Goal: Task Accomplishment & Management: Complete application form

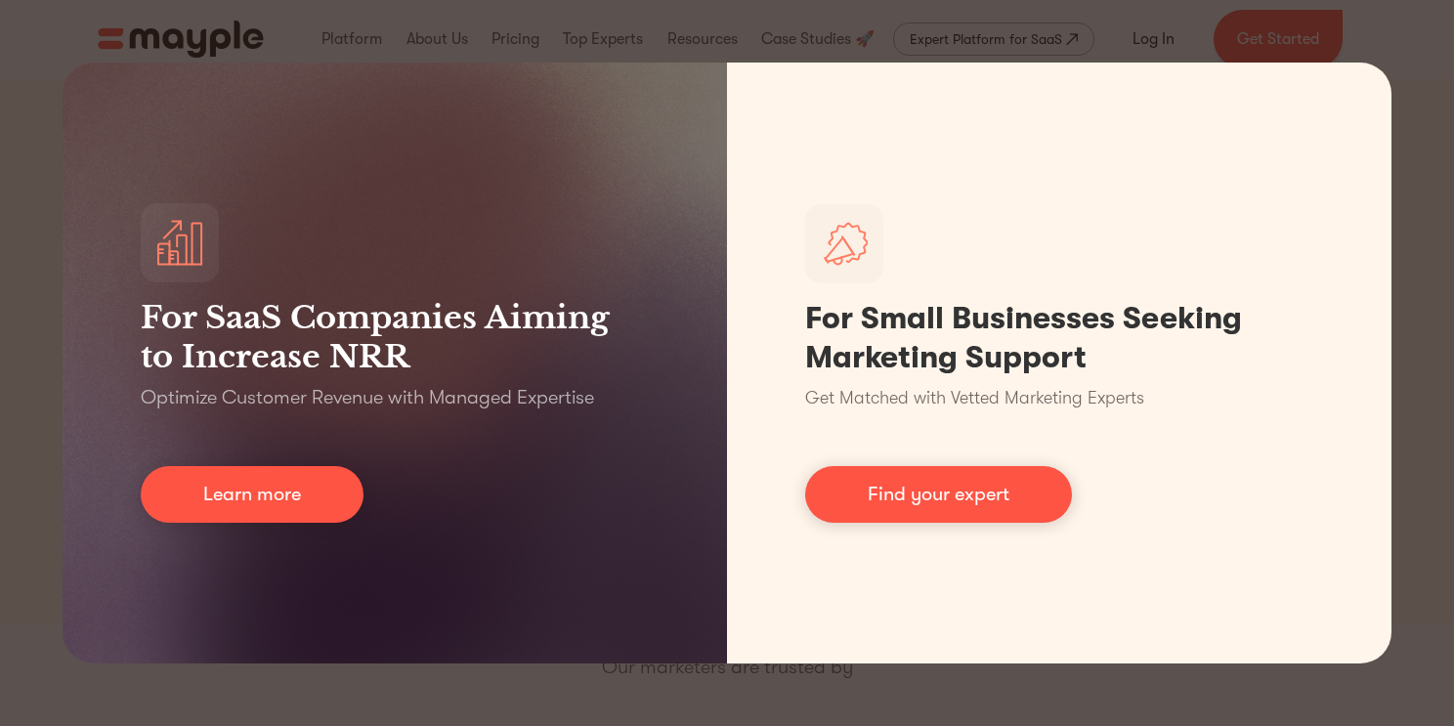
click at [1426, 317] on div "For SaaS Companies Aiming to Increase NRR Optimize Customer Revenue with Manage…" at bounding box center [727, 363] width 1454 height 726
click at [41, 457] on div "For SaaS Companies Aiming to Increase NRR Optimize Customer Revenue with Manage…" at bounding box center [727, 363] width 1454 height 726
click at [38, 448] on div "For SaaS Companies Aiming to Increase NRR Optimize Customer Revenue with Manage…" at bounding box center [727, 363] width 1454 height 726
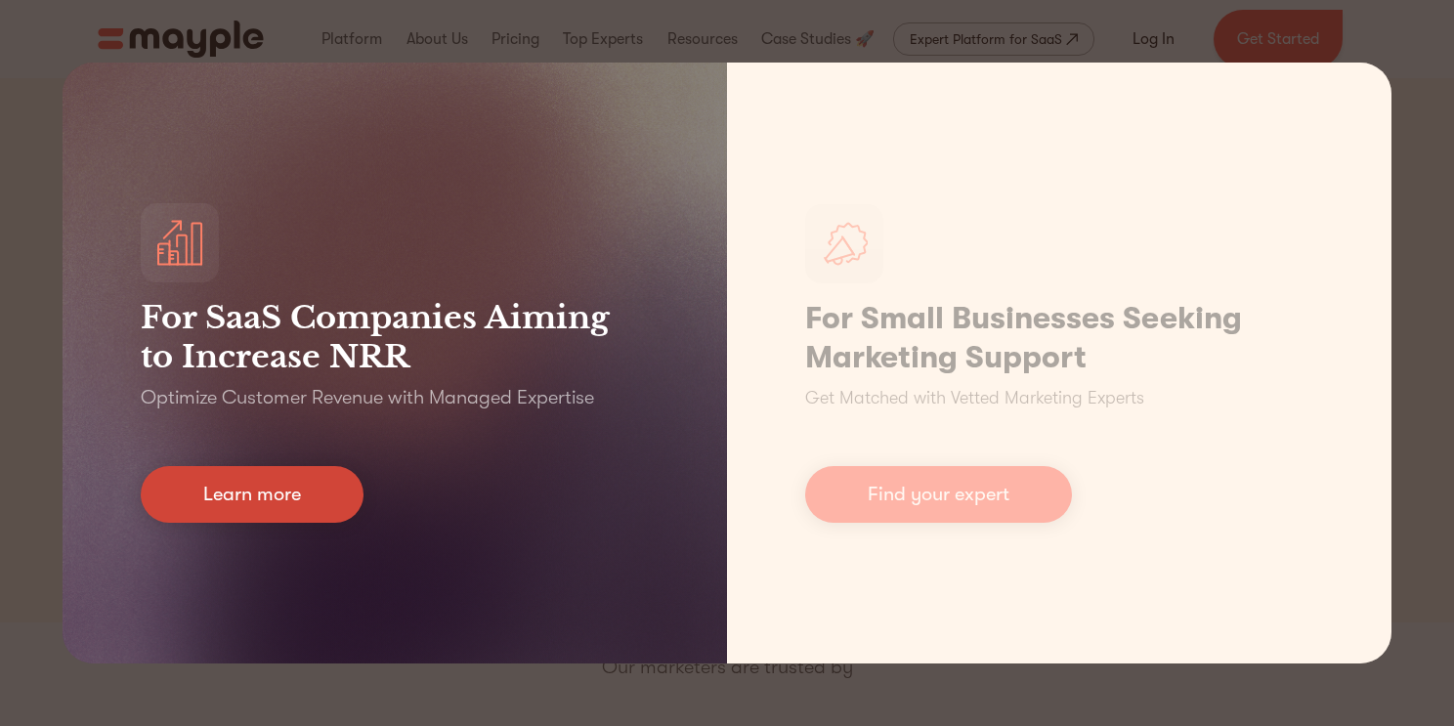
click at [201, 492] on link "Learn more" at bounding box center [252, 494] width 223 height 57
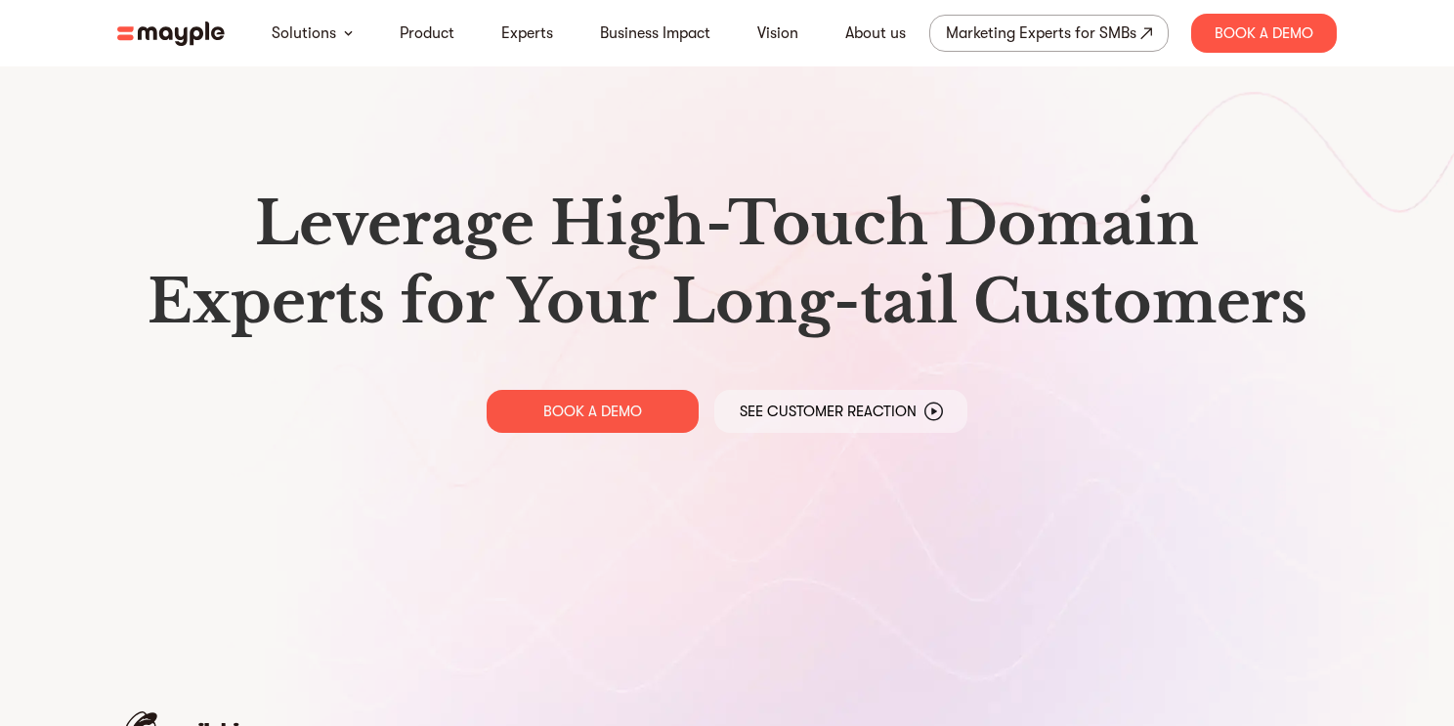
click at [199, 21] on img at bounding box center [170, 33] width 107 height 24
click at [402, 26] on link "Product" at bounding box center [427, 32] width 55 height 23
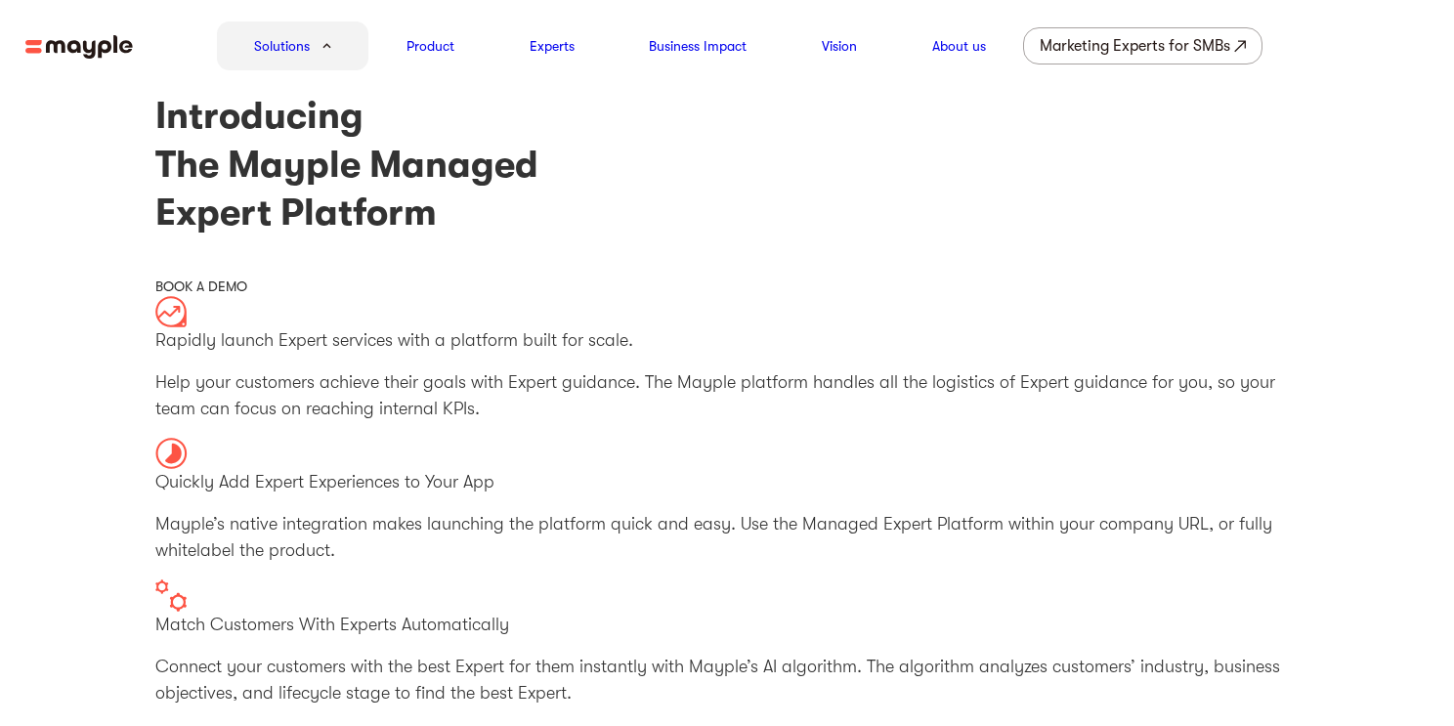
click at [137, 267] on section "Introducing The Mayple Managed Expert Platform BOOK A DEMO Rapidly launch Exper…" at bounding box center [727, 728] width 1454 height 1272
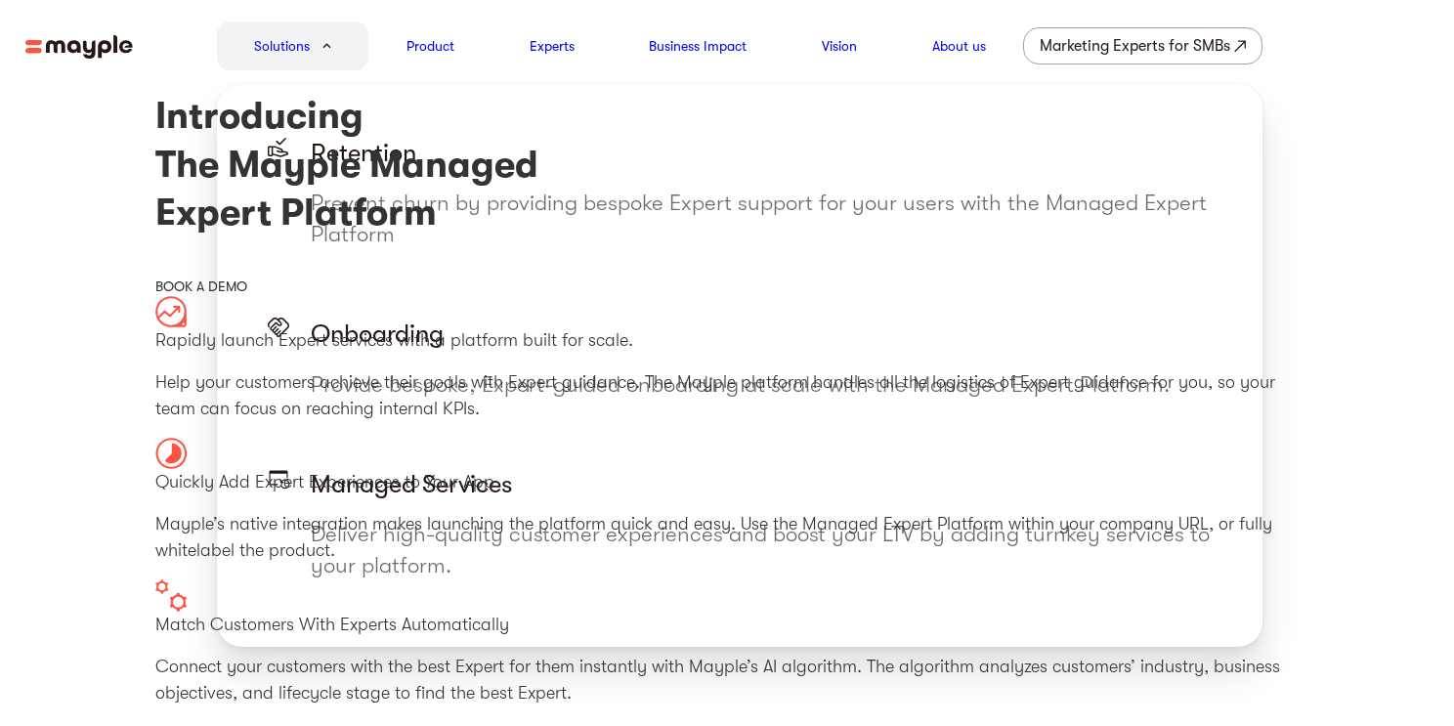
click at [336, 46] on div "Solutions" at bounding box center [293, 45] width 152 height 49
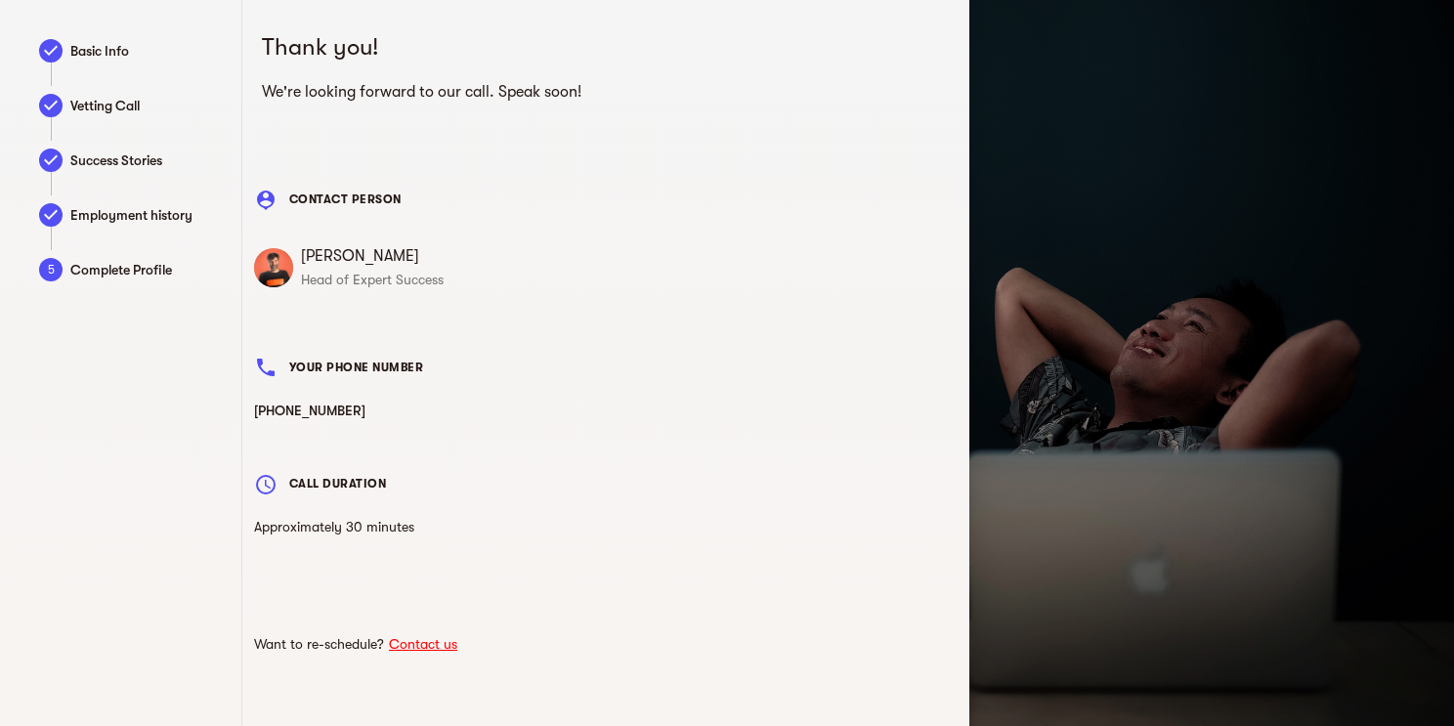
click at [145, 262] on span "Complete Profile" at bounding box center [145, 269] width 151 height 23
click at [131, 205] on span "Employment history" at bounding box center [145, 214] width 151 height 23
click at [124, 158] on span "Success Stories" at bounding box center [145, 160] width 151 height 23
click at [119, 96] on span "Vetting Call" at bounding box center [145, 105] width 151 height 23
click at [94, 56] on span "Basic Info" at bounding box center [145, 50] width 151 height 23
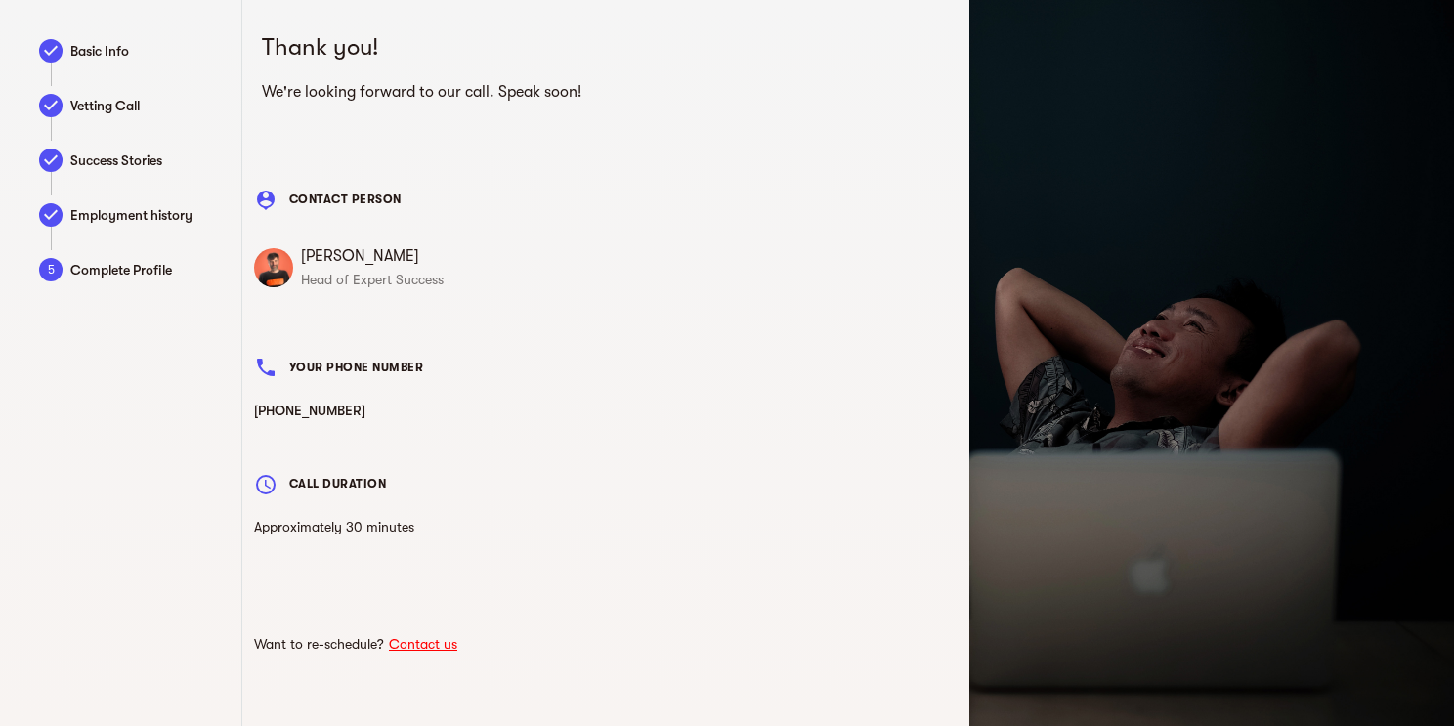
click at [991, 175] on div at bounding box center [1211, 363] width 485 height 726
